Goal: Task Accomplishment & Management: Complete application form

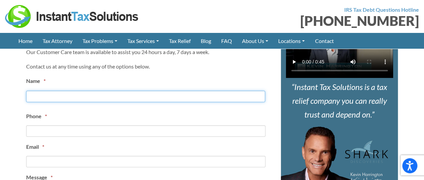
click at [69, 95] on input "First" at bounding box center [145, 96] width 239 height 11
type input "[PERSON_NAME]"
type input "3853372185"
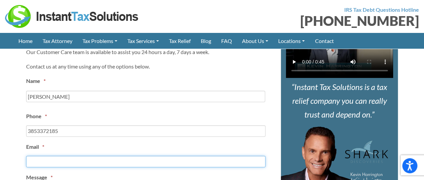
type input "[EMAIL_ADDRESS][PERSON_NAME][DOMAIN_NAME]"
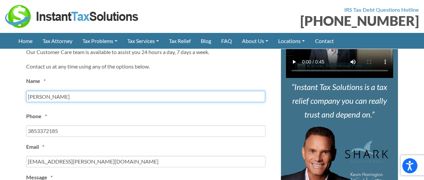
type input "[PHONE_NUMBER]"
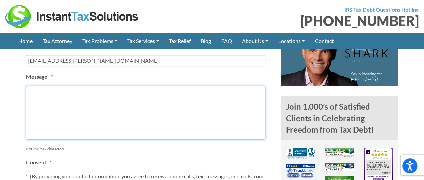
click at [83, 100] on textarea "Message *" at bounding box center [145, 113] width 239 height 54
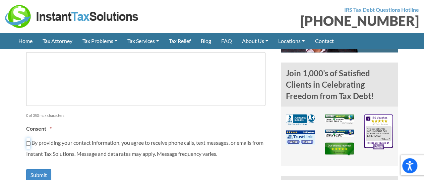
click at [30, 140] on input "By providing your contact information, you agree to receive phone calls, text m…" at bounding box center [28, 142] width 4 height 11
checkbox input "true"
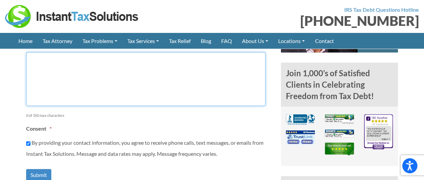
click at [85, 81] on textarea "Message *" at bounding box center [145, 79] width 239 height 54
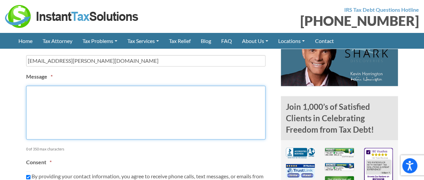
paste textarea "Hey I wanted to follow up on my previous message as I was just in touch with on…"
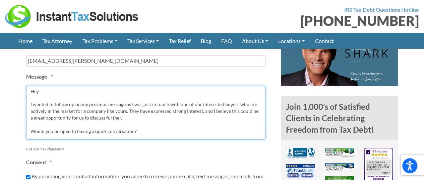
scroll to position [8, 0]
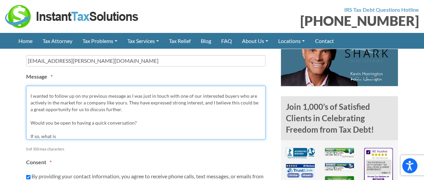
type textarea "Hey I wanted to follow up on my previous message as I was just in touch with on…"
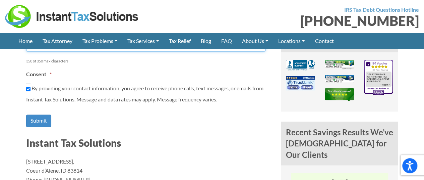
scroll to position [491, 0]
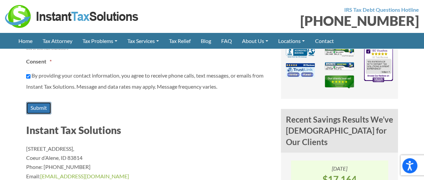
click at [42, 104] on input "Submit" at bounding box center [38, 108] width 25 height 12
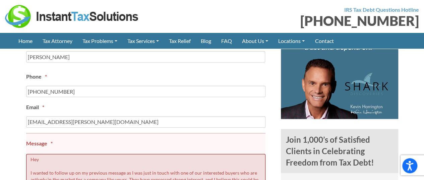
scroll to position [265, 0]
